Goal: Information Seeking & Learning: Learn about a topic

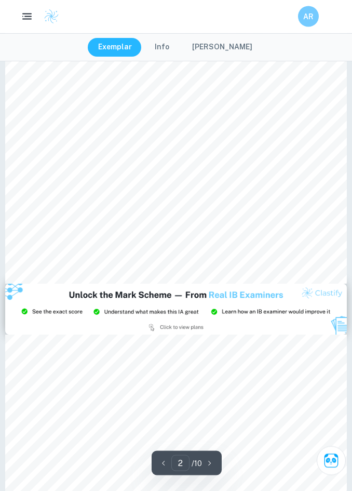
scroll to position [803, 0]
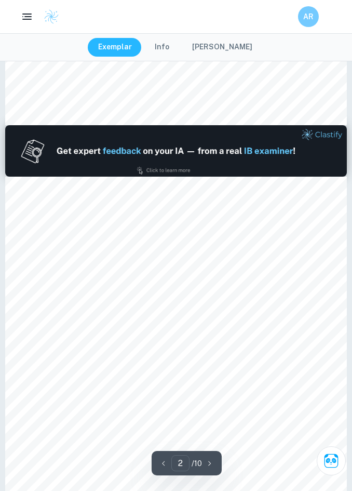
type input "1"
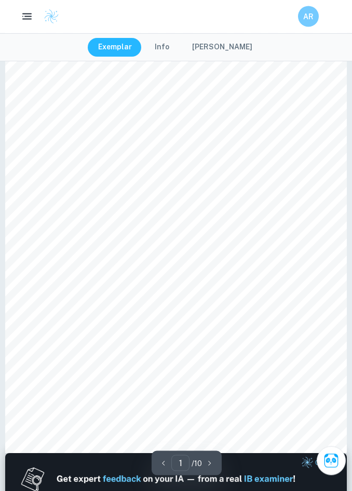
scroll to position [0, 0]
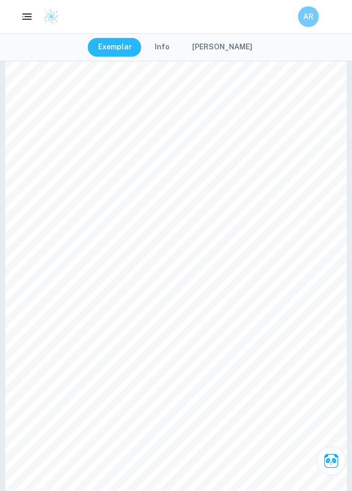
click at [179, 39] on button "Info" at bounding box center [161, 47] width 35 height 19
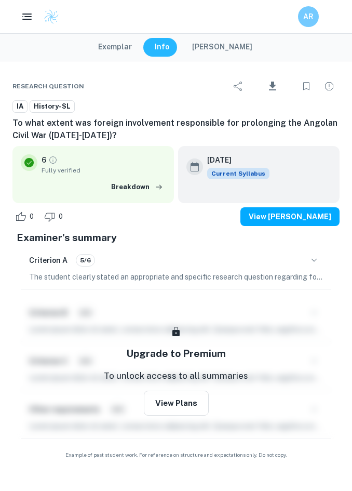
click at [143, 188] on button "Breakdown" at bounding box center [136, 187] width 57 height 16
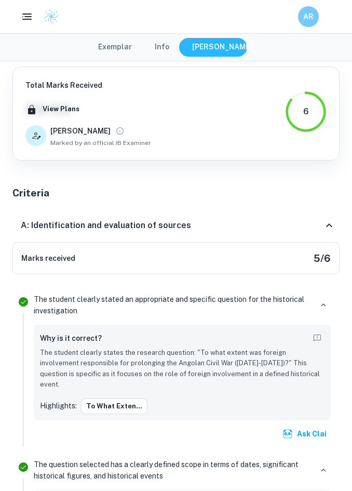
click at [300, 233] on div "A: Identification and evaluation of sources" at bounding box center [175, 225] width 327 height 33
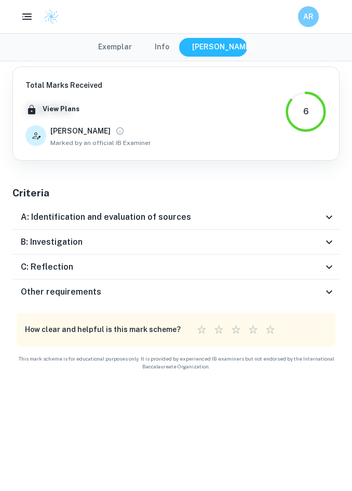
click at [298, 281] on div "Other requirements" at bounding box center [175, 291] width 327 height 25
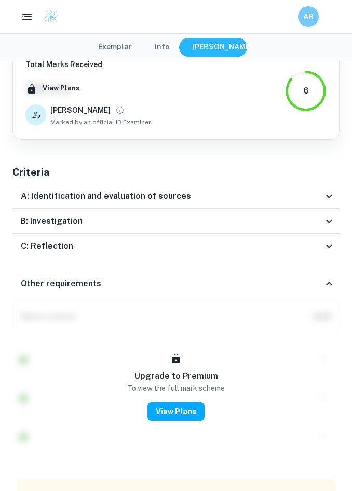
scroll to position [21, 0]
click at [304, 267] on div "Other requirements" at bounding box center [175, 283] width 327 height 33
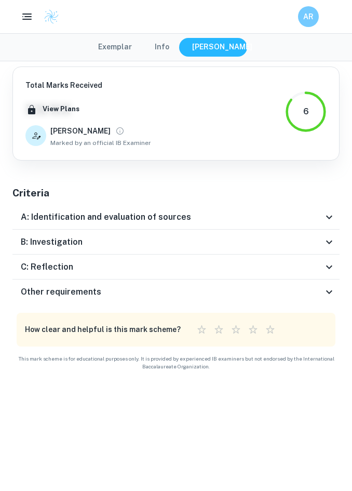
scroll to position [0, 0]
click at [295, 221] on div "A: Identification and evaluation of sources" at bounding box center [172, 217] width 302 height 12
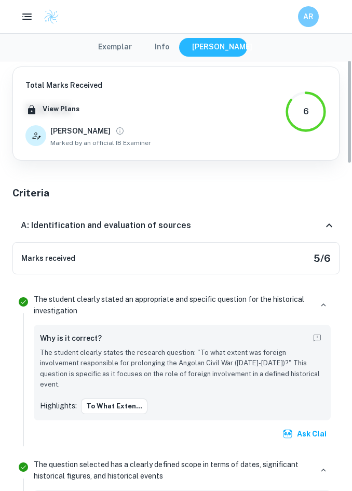
scroll to position [-1, 0]
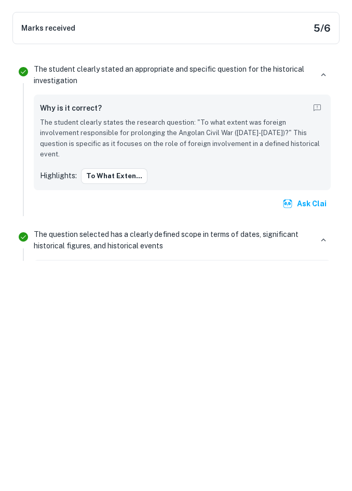
scroll to position [230, 0]
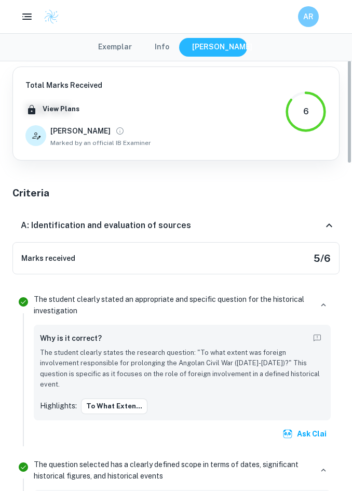
scroll to position [-1, 0]
click at [127, 43] on button "Exemplar" at bounding box center [115, 47] width 55 height 19
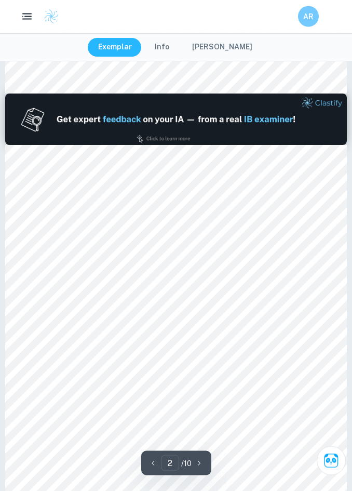
scroll to position [450, 0]
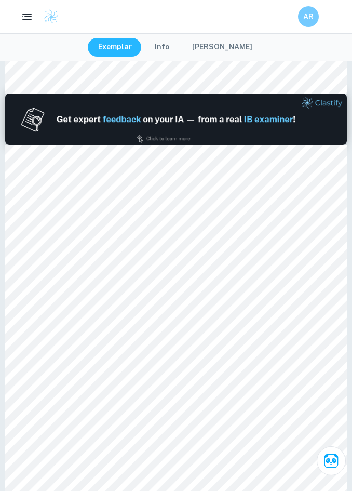
click at [227, 442] on icon "View full profile" at bounding box center [231, 445] width 9 height 9
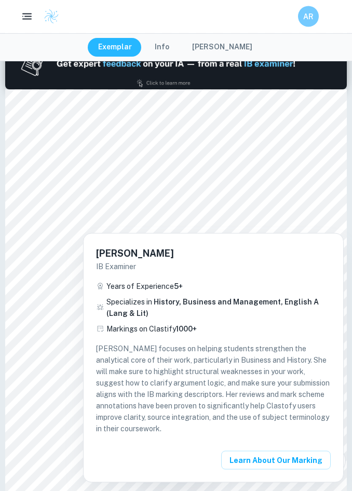
click at [16, 319] on div at bounding box center [176, 245] width 352 height 491
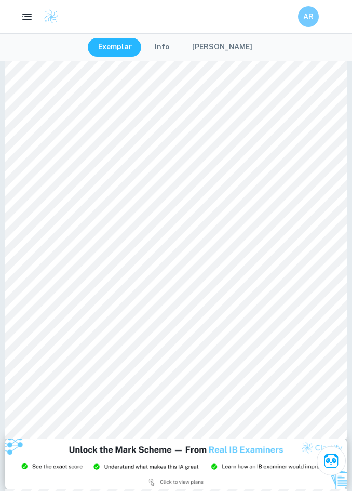
scroll to position [638, 0]
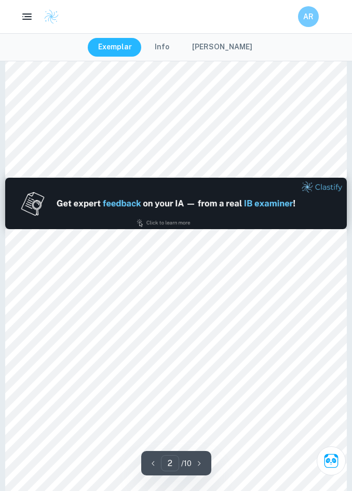
type input "1"
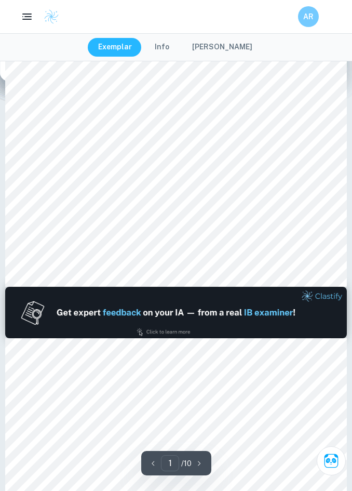
scroll to position [256, 0]
